Goal: Check status

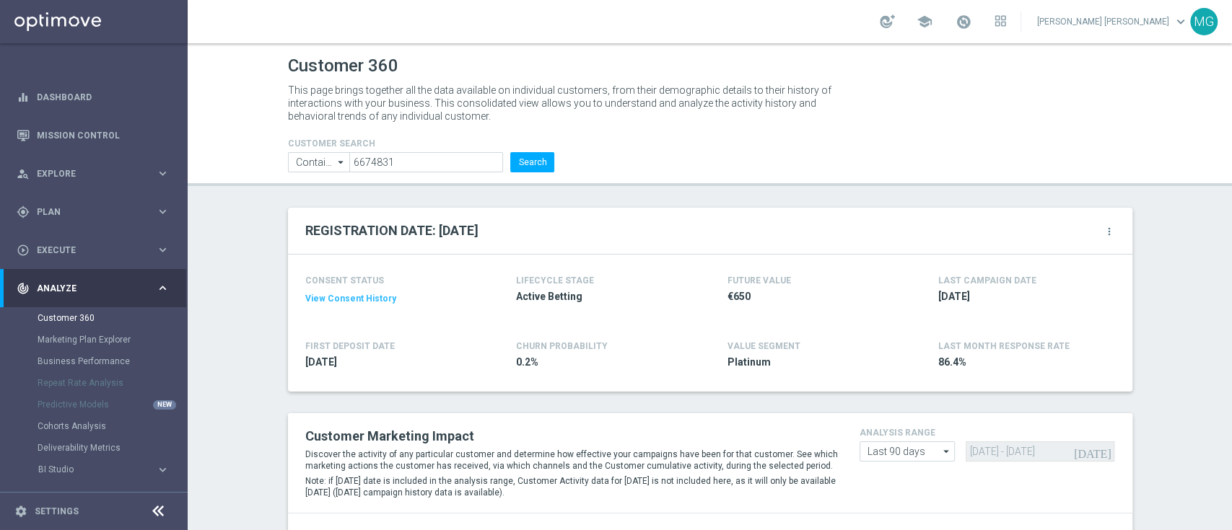
scroll to position [0, 1]
drag, startPoint x: 391, startPoint y: 164, endPoint x: 346, endPoint y: 165, distance: 44.7
click at [349, 165] on input "6674831" at bounding box center [426, 162] width 154 height 20
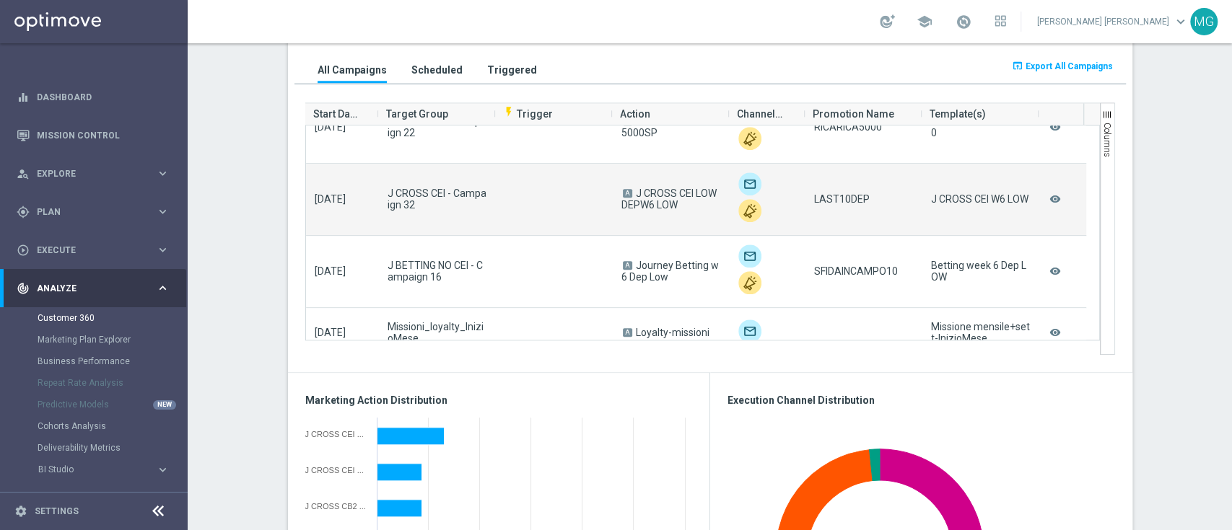
scroll to position [566, 0]
